Goal: Use online tool/utility: Utilize a website feature to perform a specific function

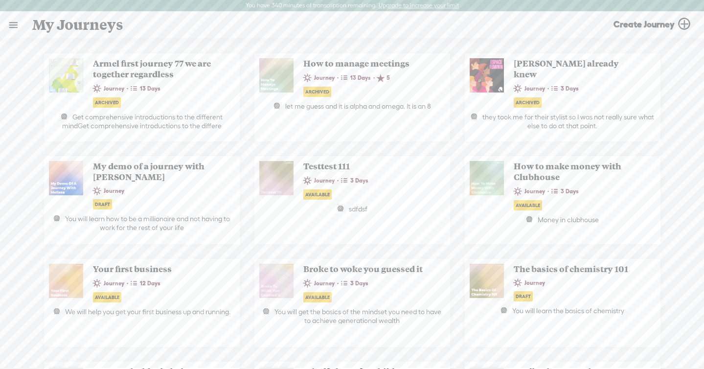
click at [15, 17] on link at bounding box center [12, 24] width 25 height 25
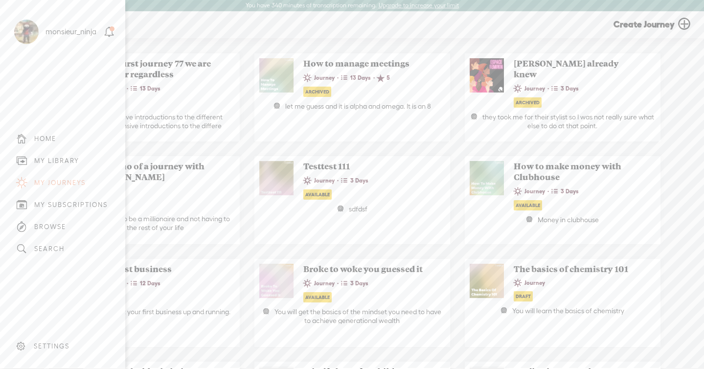
click at [44, 152] on div "MY LIBRARY" at bounding box center [62, 161] width 111 height 22
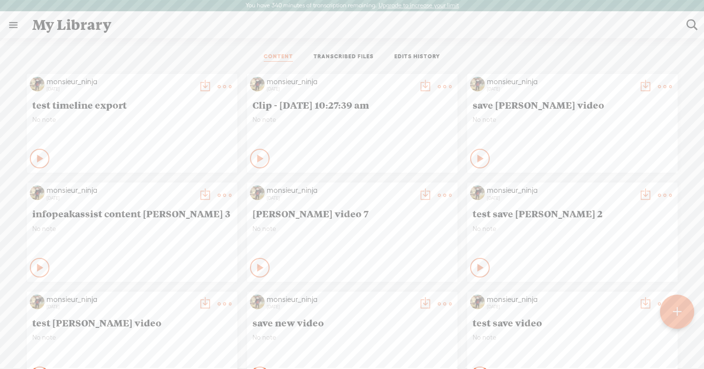
click at [353, 59] on link "TRANSCRIBED FILES" at bounding box center [344, 57] width 60 height 9
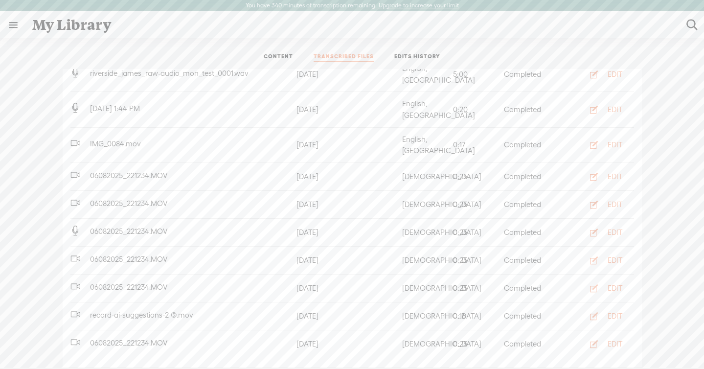
scroll to position [342, 0]
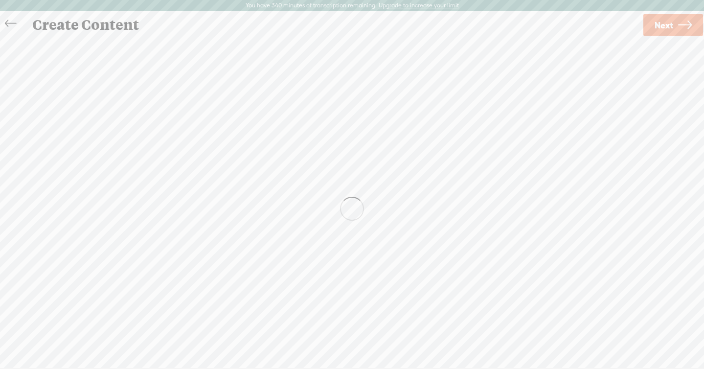
scroll to position [0, 0]
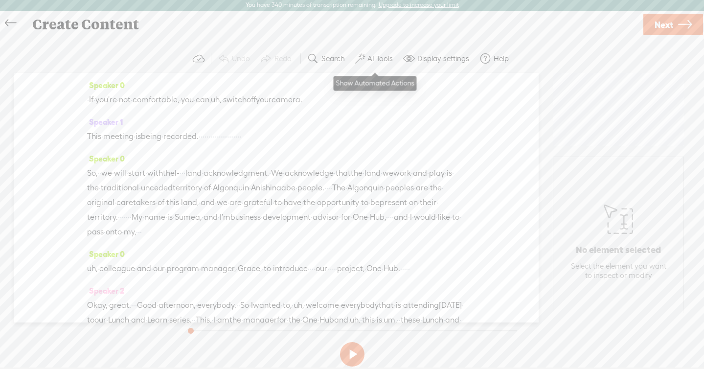
click at [375, 65] on button "AI Tools" at bounding box center [375, 59] width 48 height 20
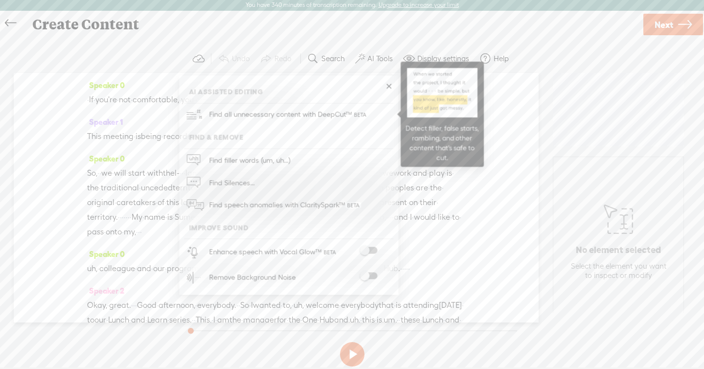
click at [342, 113] on span "Find all unnecessary content with DeepCut™" at bounding box center [288, 114] width 166 height 23
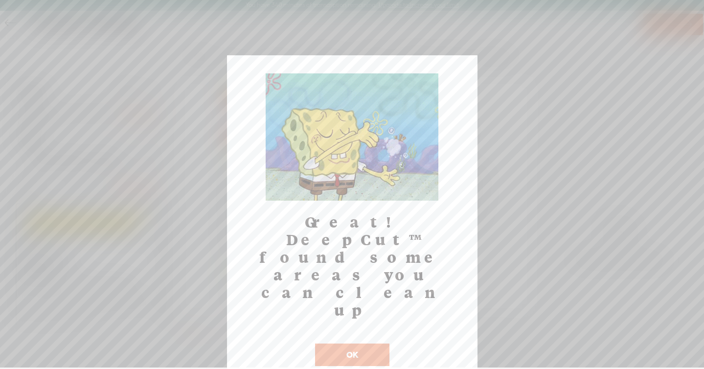
click at [355, 343] on button "OK" at bounding box center [352, 354] width 74 height 23
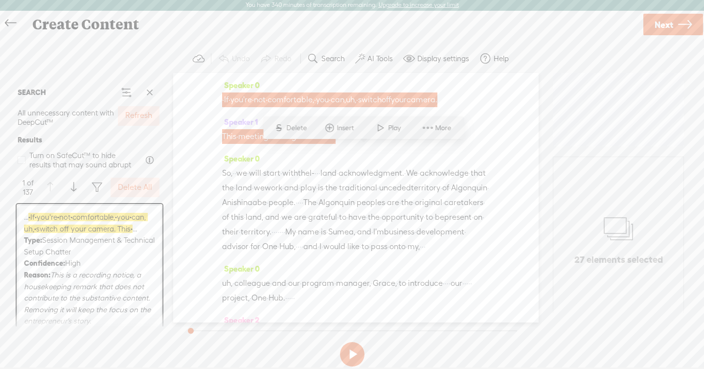
click at [142, 120] on label "Refresh" at bounding box center [138, 116] width 27 height 10
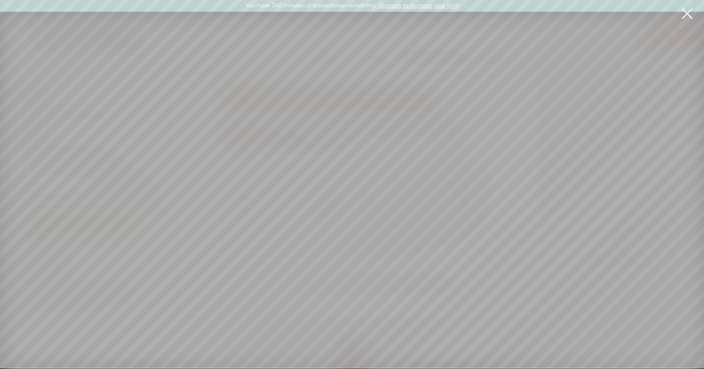
scroll to position [0, 0]
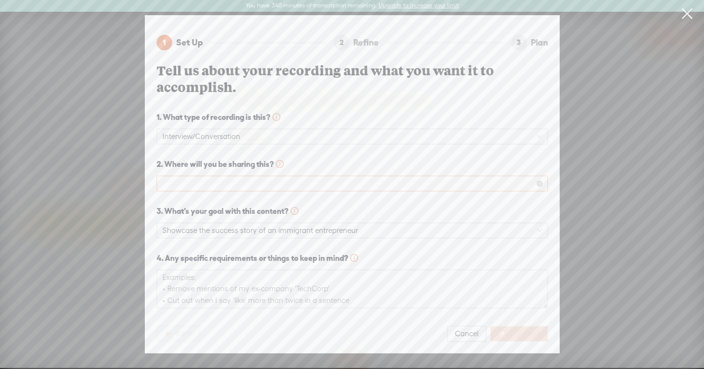
click at [333, 187] on span at bounding box center [352, 183] width 380 height 15
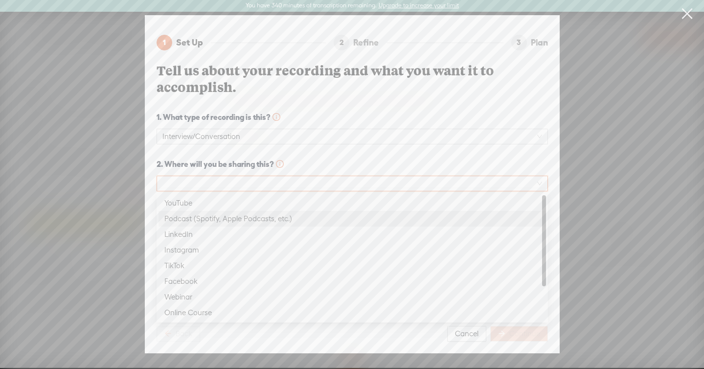
click at [301, 221] on div "Podcast (Spotify, Apple Podcasts, etc.)" at bounding box center [352, 219] width 376 height 12
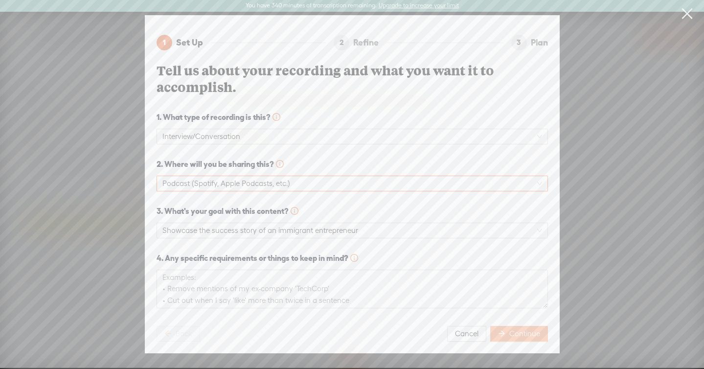
click at [518, 331] on span "Continue" at bounding box center [524, 334] width 31 height 10
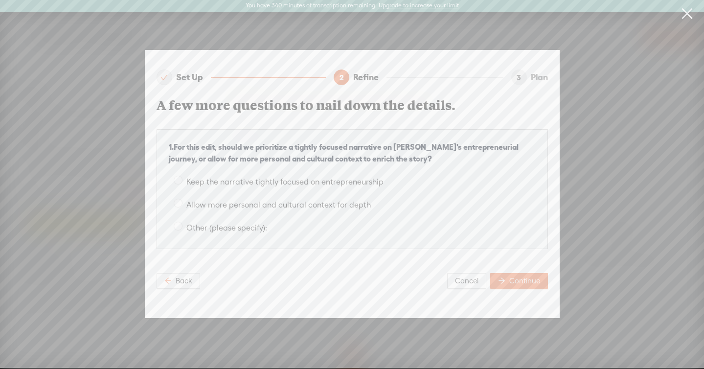
click at [309, 204] on span "Allow more personal and cultural context for depth" at bounding box center [279, 204] width 192 height 9
click at [183, 204] on input "Allow more personal and cultural context for depth" at bounding box center [178, 203] width 9 height 9
radio input "true"
click at [514, 276] on button "Continue" at bounding box center [519, 281] width 58 height 16
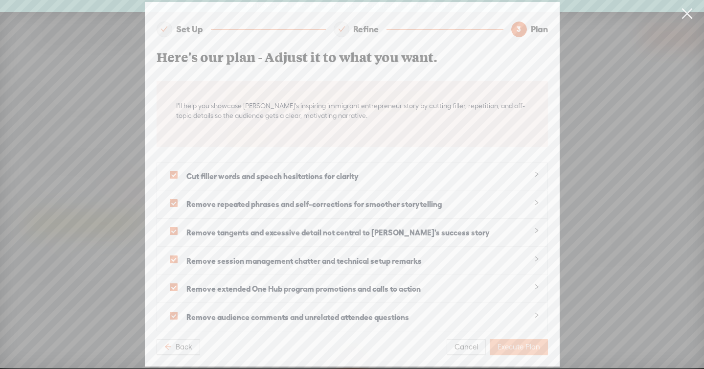
click at [535, 347] on span "Execute Plan" at bounding box center [519, 347] width 43 height 10
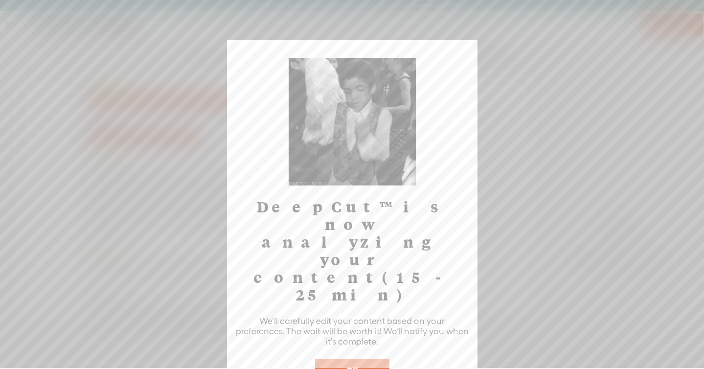
click at [337, 359] on button "OK" at bounding box center [352, 370] width 74 height 23
